Goal: Information Seeking & Learning: Learn about a topic

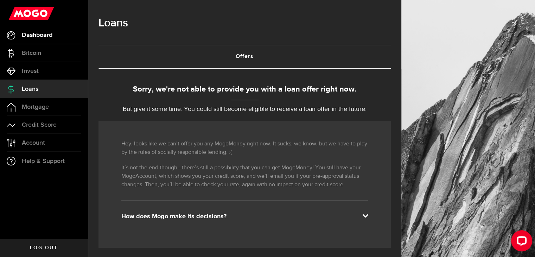
click at [38, 32] on span "Dashboard" at bounding box center [37, 35] width 31 height 6
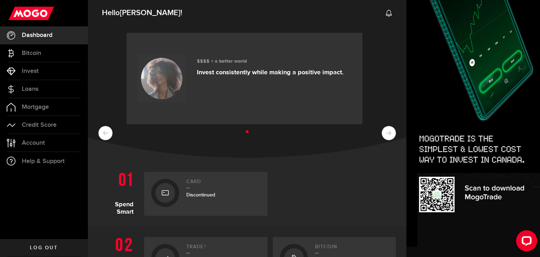
click at [100, 133] on ul at bounding box center [246, 131] width 297 height 9
click at [105, 132] on ul at bounding box center [246, 131] width 297 height 9
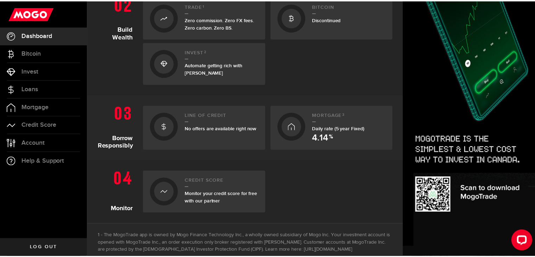
scroll to position [248, 0]
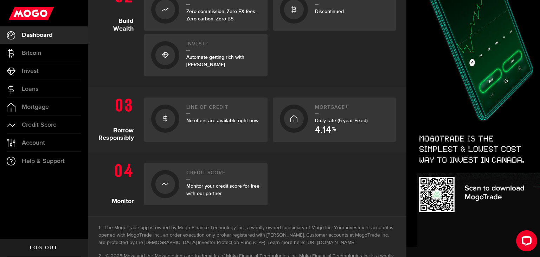
click at [196, 187] on span "Monitor your credit score for free with our partner" at bounding box center [222, 189] width 73 height 13
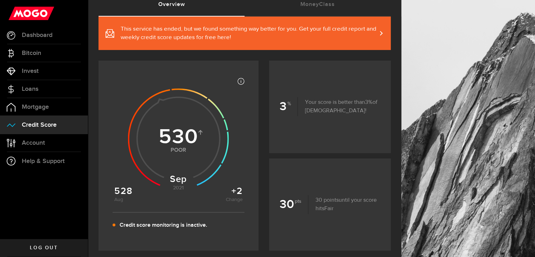
scroll to position [56, 0]
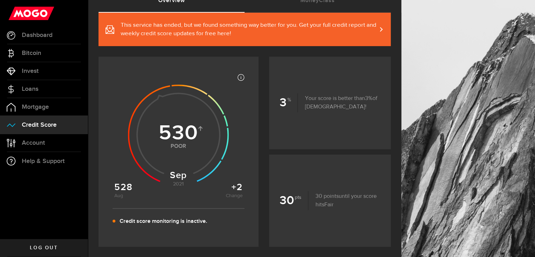
click at [377, 31] on span "This service has ended, but we found something way better for you. Get your ful…" at bounding box center [249, 29] width 256 height 17
